Goal: Task Accomplishment & Management: Complete application form

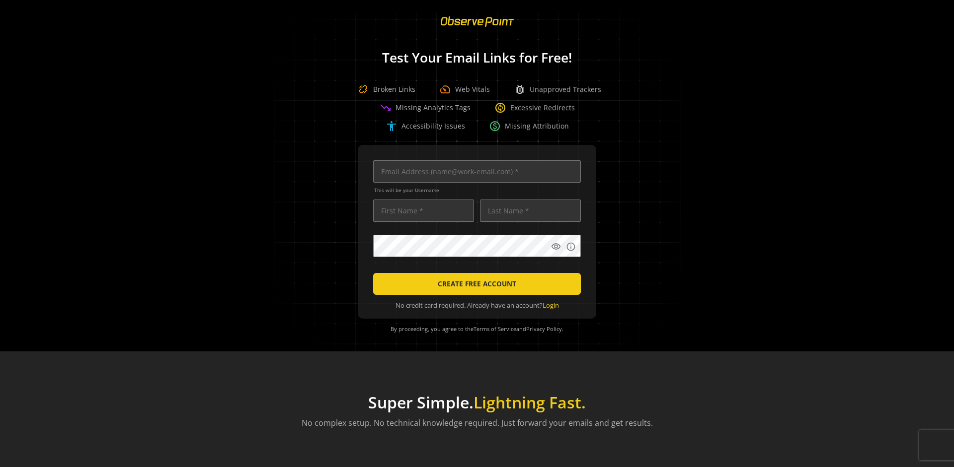
scroll to position [0, 3214]
click at [474, 171] on input "text" at bounding box center [477, 171] width 208 height 22
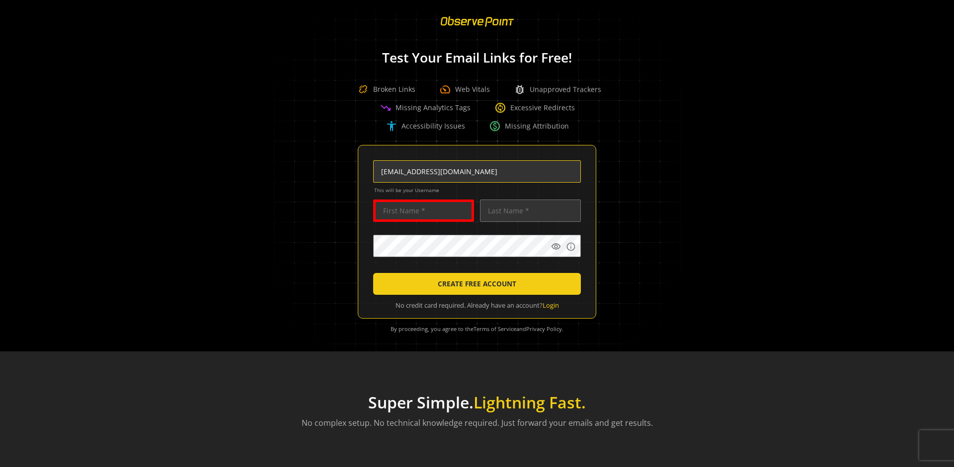
type input "qatest+01961150-c66e-70cb-b5f0-c15d2ee3146a-12061@observepoint.com"
click at [421, 211] on input "text" at bounding box center [423, 211] width 101 height 22
type input "Test"
click at [527, 211] on input "text" at bounding box center [530, 211] width 101 height 22
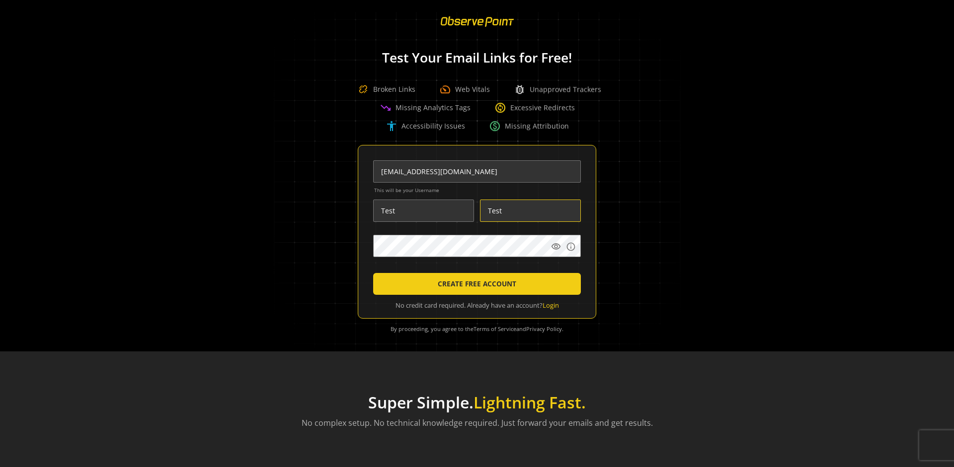
type input "Test"
